Goal: Task Accomplishment & Management: Complete application form

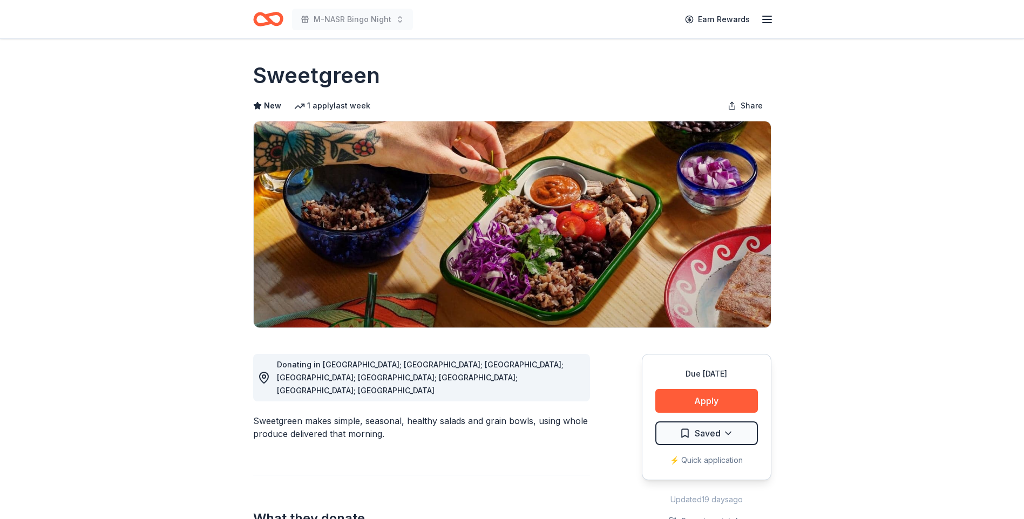
click at [261, 20] on icon "Home" at bounding box center [268, 18] width 30 height 25
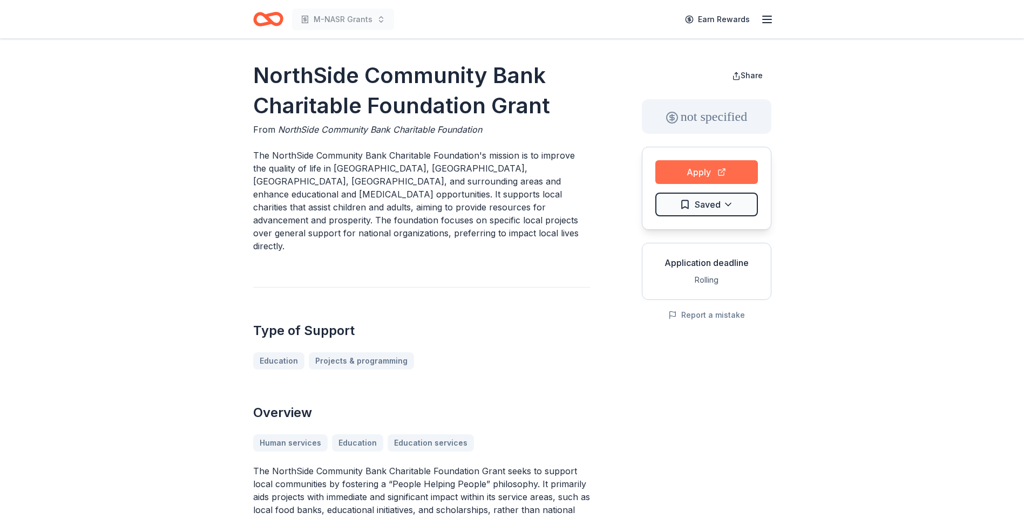
click at [687, 169] on button "Apply" at bounding box center [706, 172] width 103 height 24
